Goal: Task Accomplishment & Management: Use online tool/utility

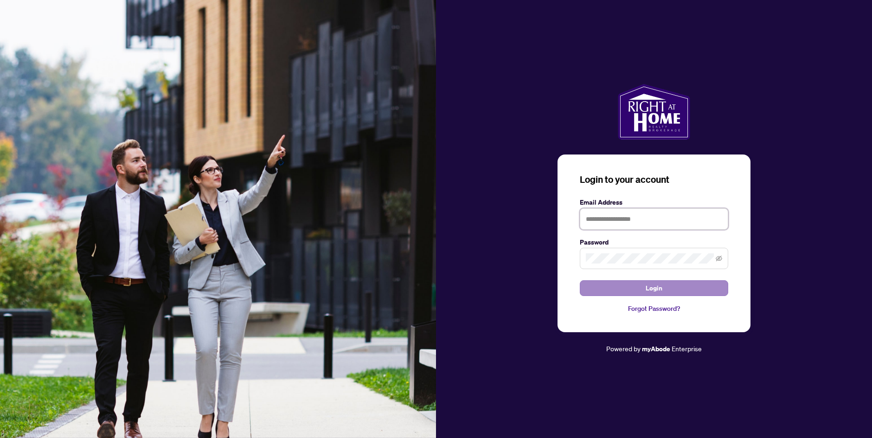
type input "**********"
click at [654, 287] on span "Login" at bounding box center [654, 288] width 17 height 15
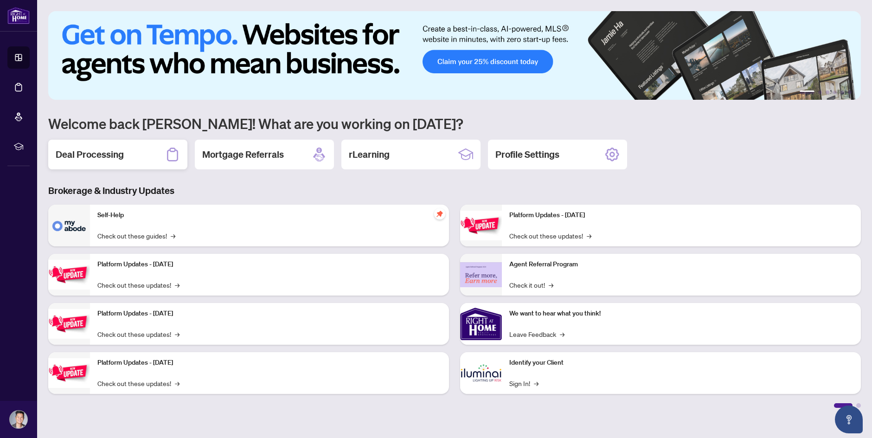
click at [128, 150] on div "Deal Processing" at bounding box center [117, 155] width 139 height 30
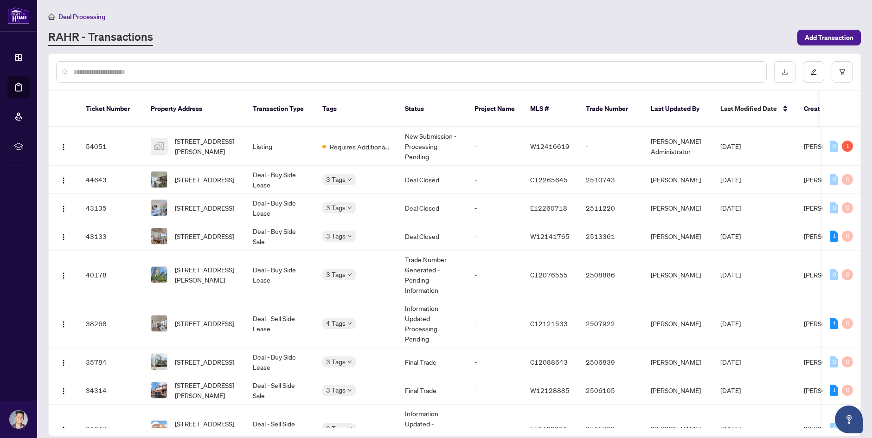
click at [557, 24] on div "Deal Processing [PERSON_NAME] - Transactions Add Transaction" at bounding box center [454, 28] width 813 height 35
